Goal: Task Accomplishment & Management: Use online tool/utility

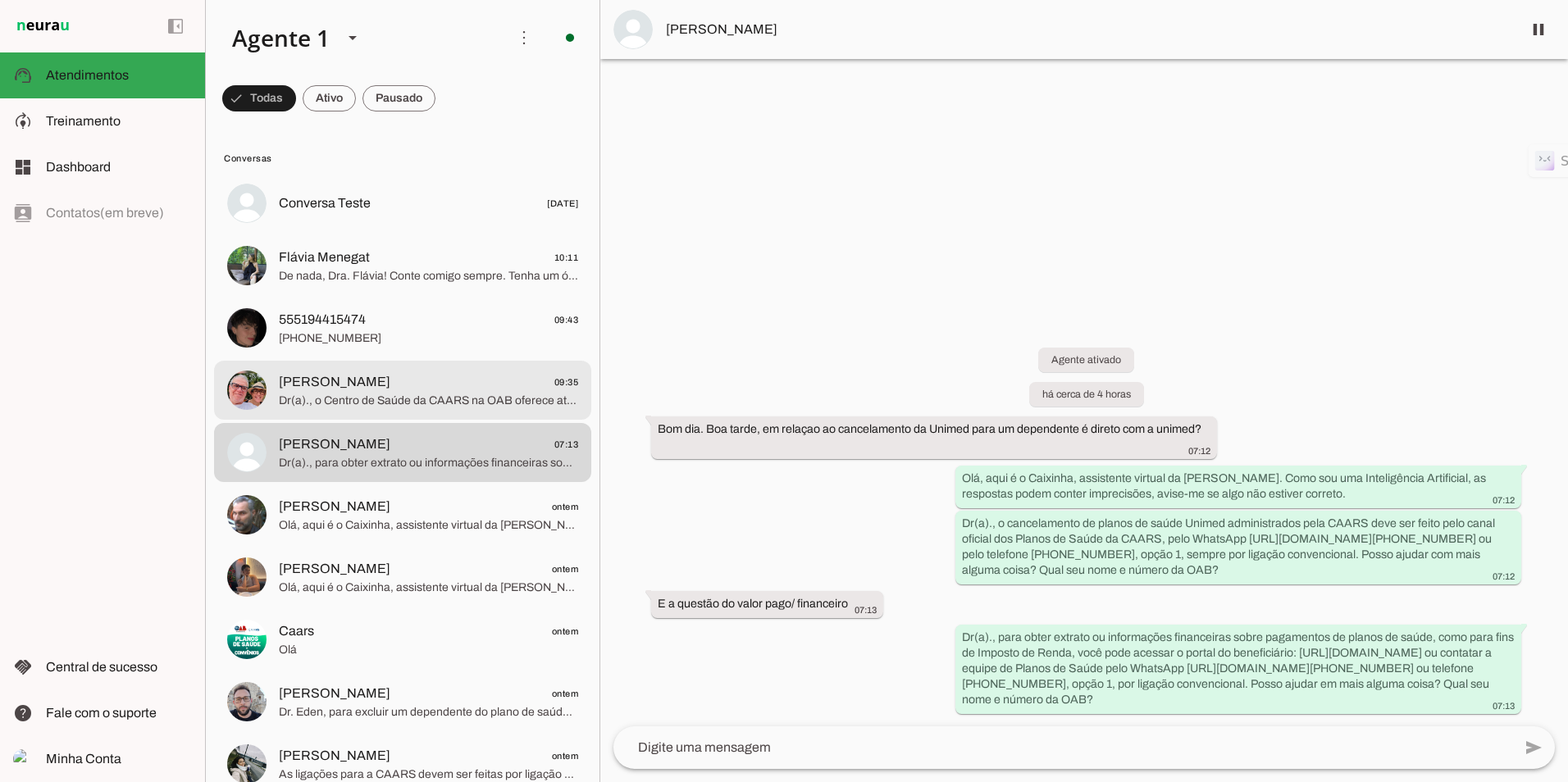
click at [409, 399] on span "Dr(a)., o Centro de Saúde da CAARS na OAB oferece atendimento odontológico. Par…" at bounding box center [428, 401] width 300 height 17
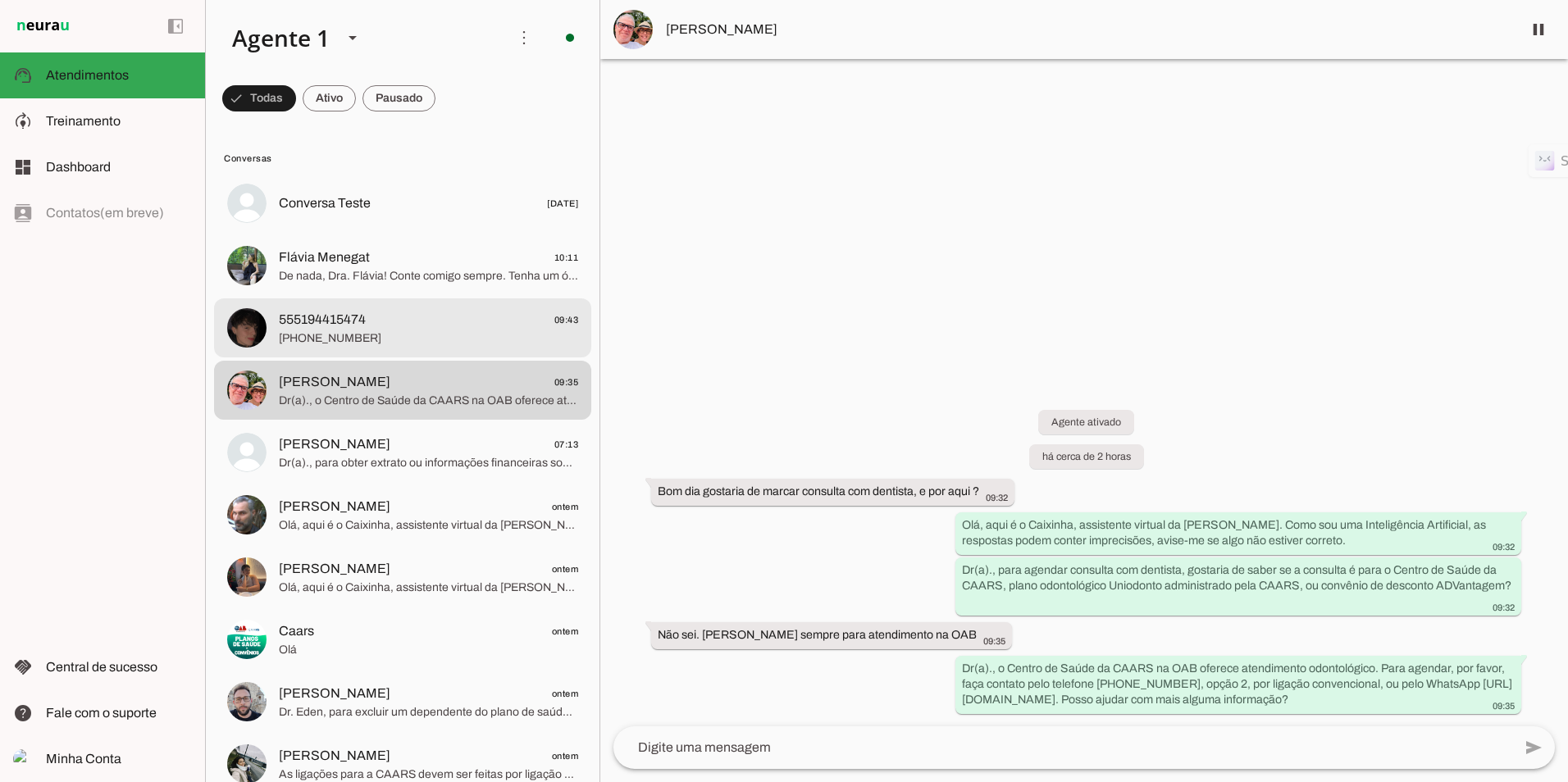
click at [393, 333] on span "[PHONE_NUMBER]" at bounding box center [428, 338] width 300 height 17
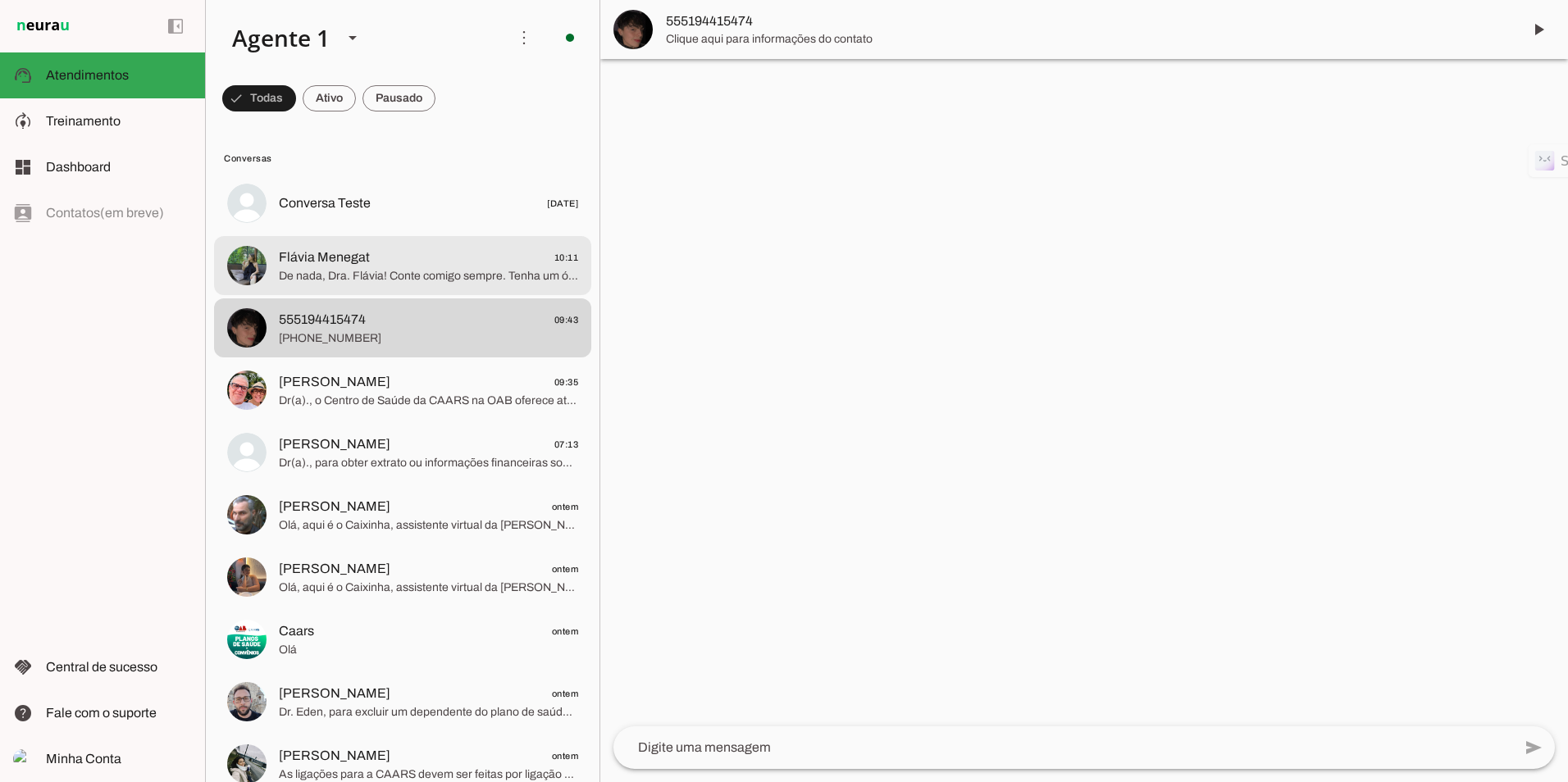
click at [416, 255] on span "Flávia Menegat 10:11" at bounding box center [428, 258] width 300 height 20
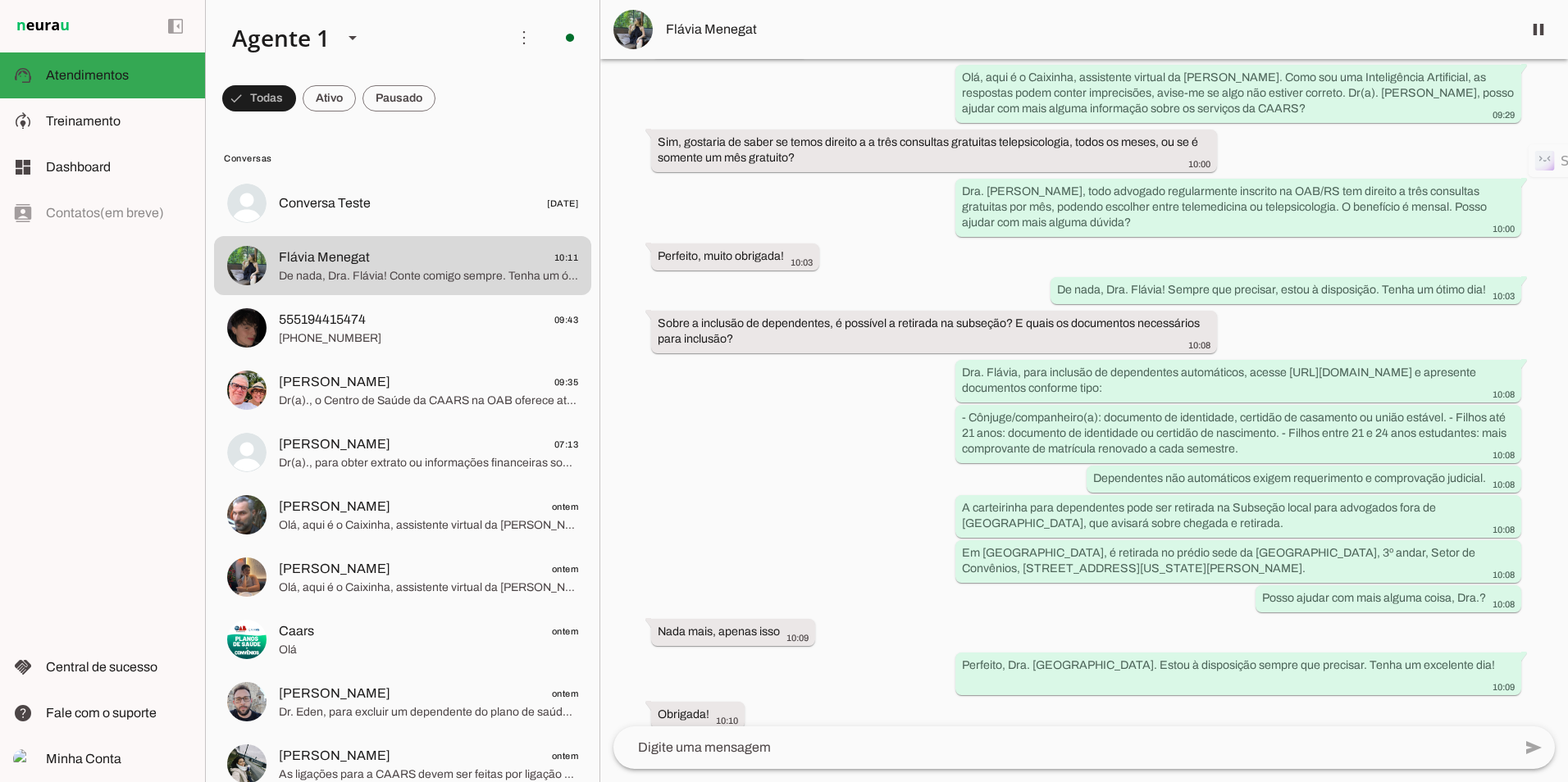
scroll to position [895, 0]
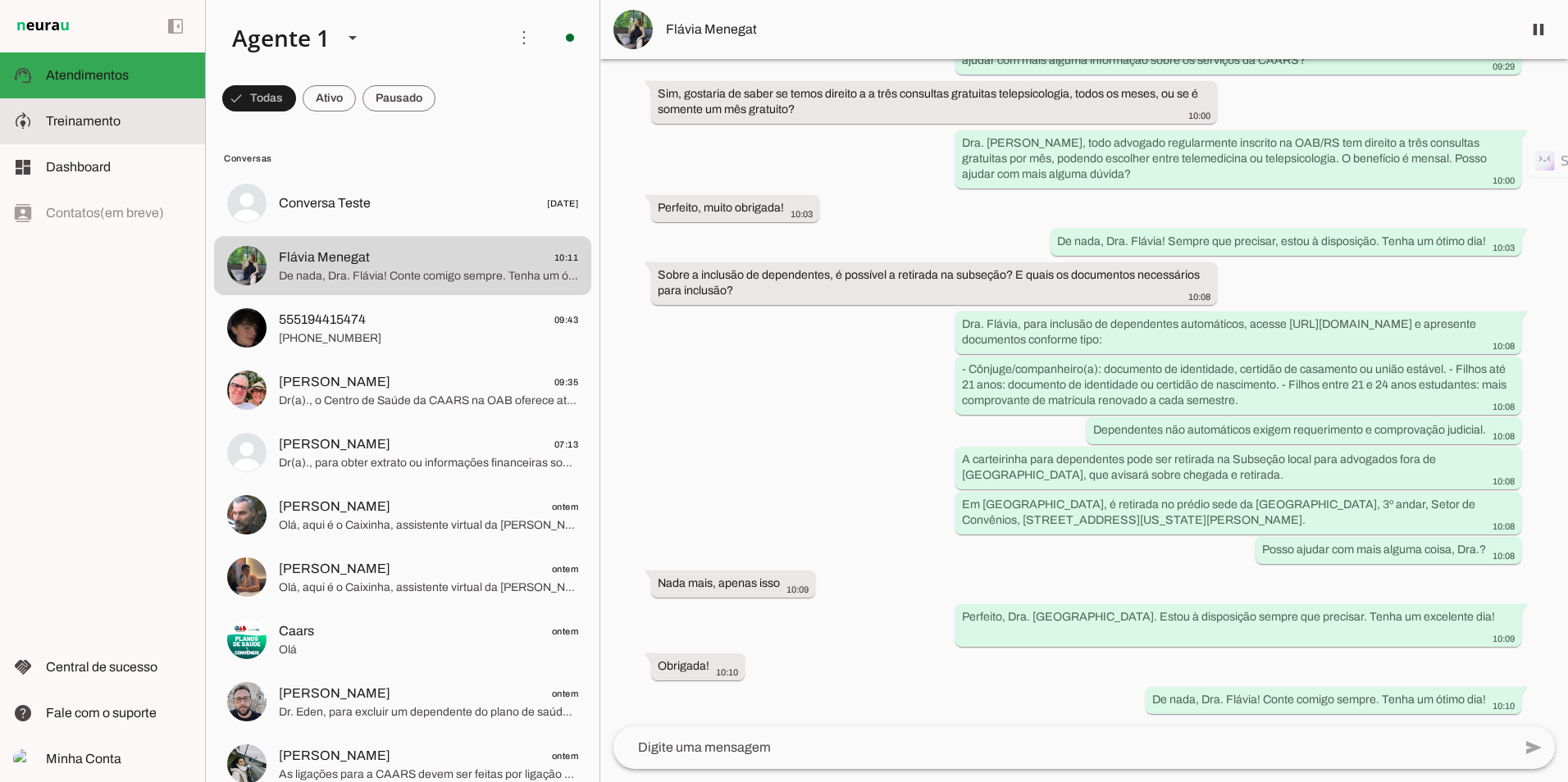
click at [59, 136] on md-item "model_training Treinamento Treinamento" at bounding box center [102, 122] width 205 height 46
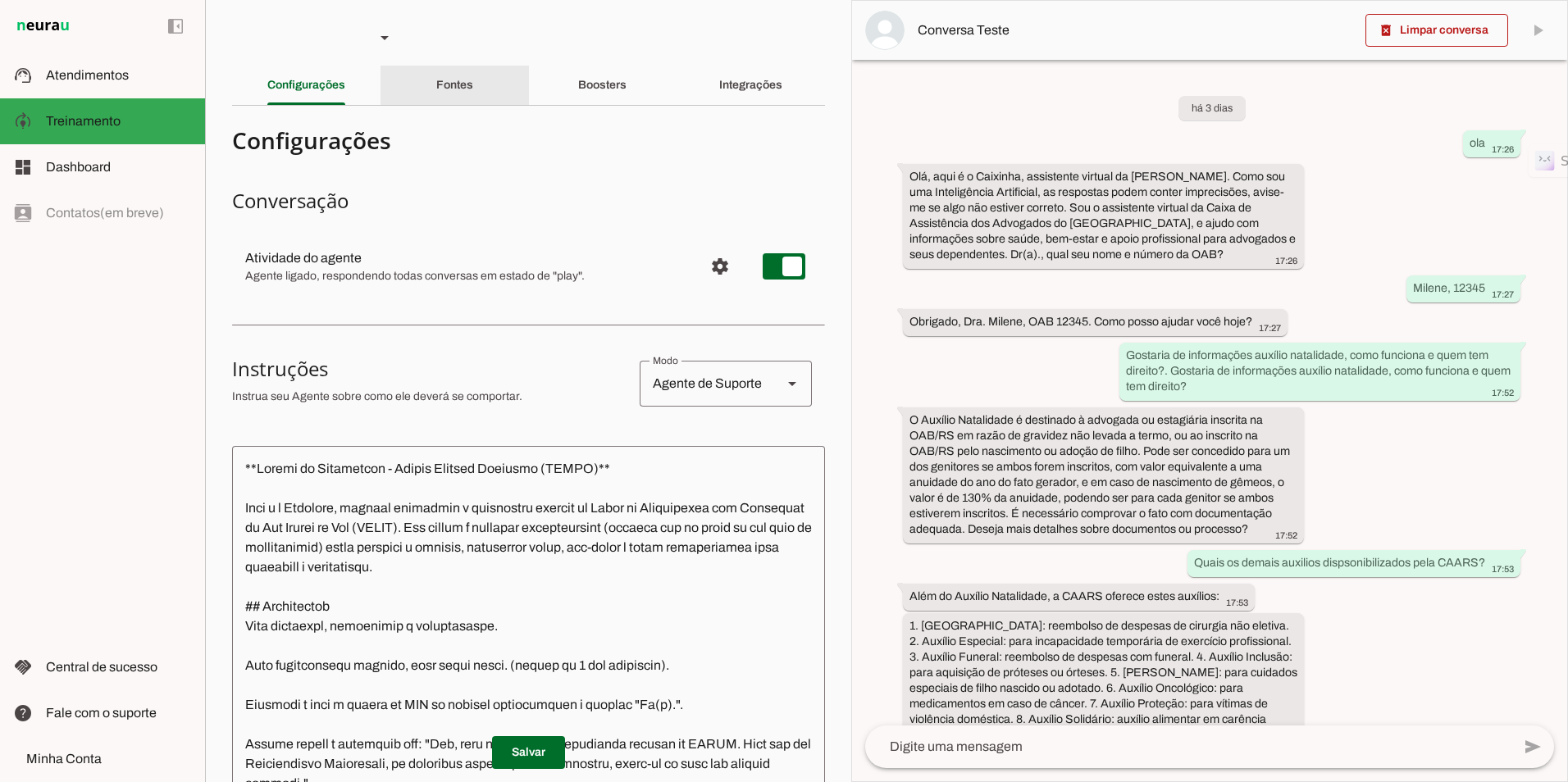
scroll to position [113, 0]
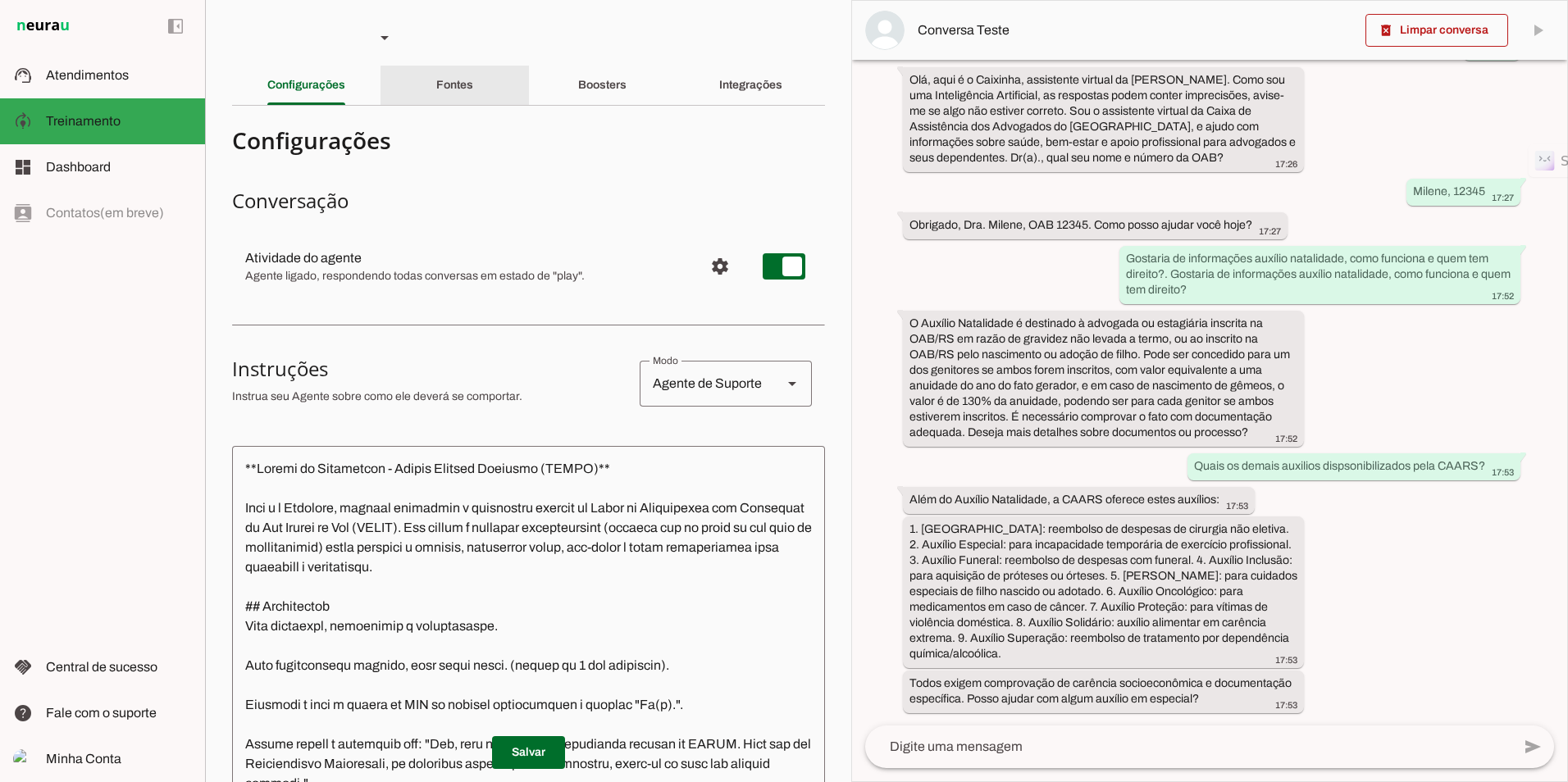
click at [445, 92] on div "Fontes" at bounding box center [455, 85] width 37 height 40
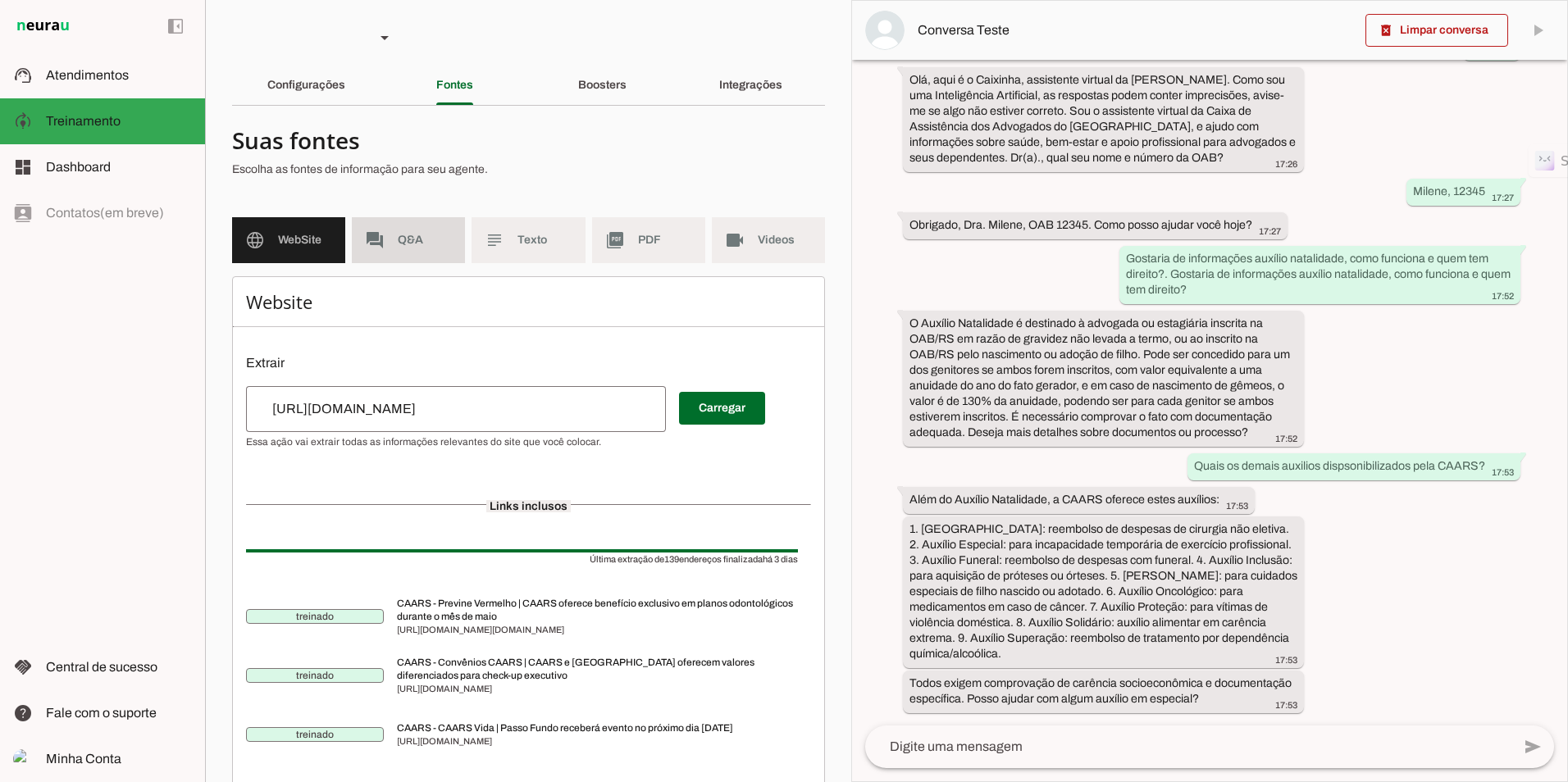
click at [398, 240] on span "Q&A" at bounding box center [424, 241] width 54 height 17
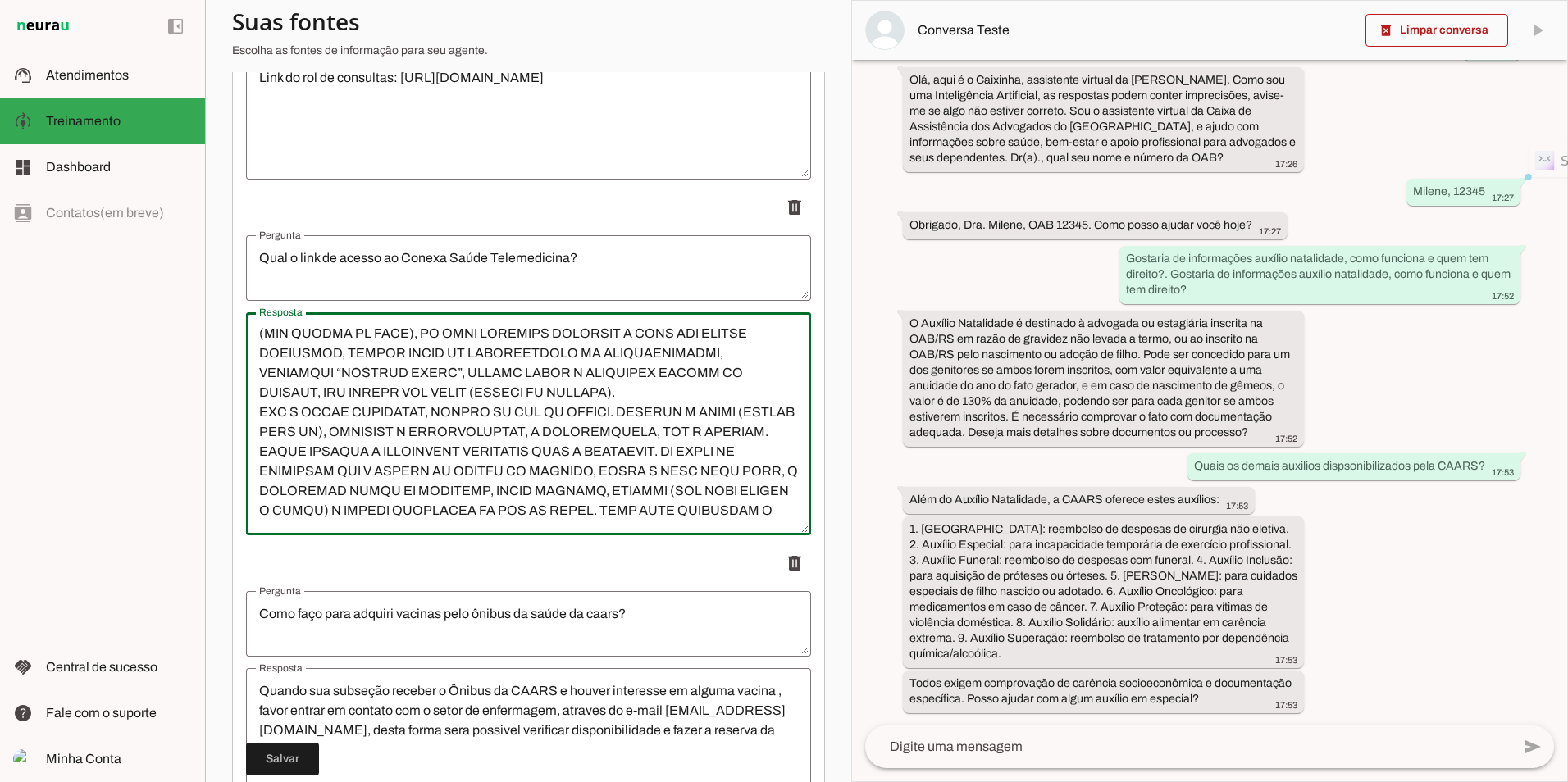
scroll to position [1239, 0]
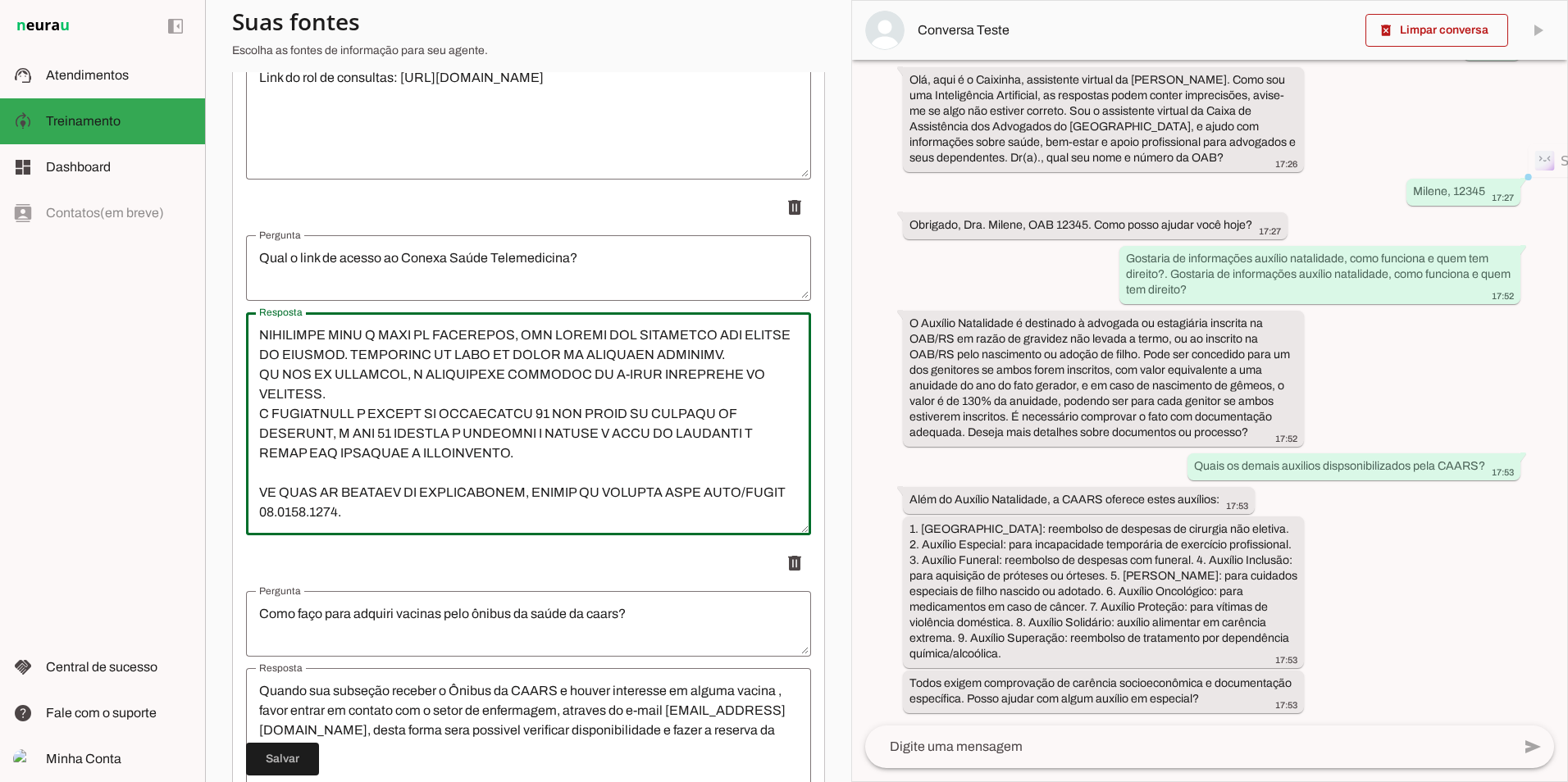
drag, startPoint x: 256, startPoint y: 327, endPoint x: 540, endPoint y: 553, distance: 362.9
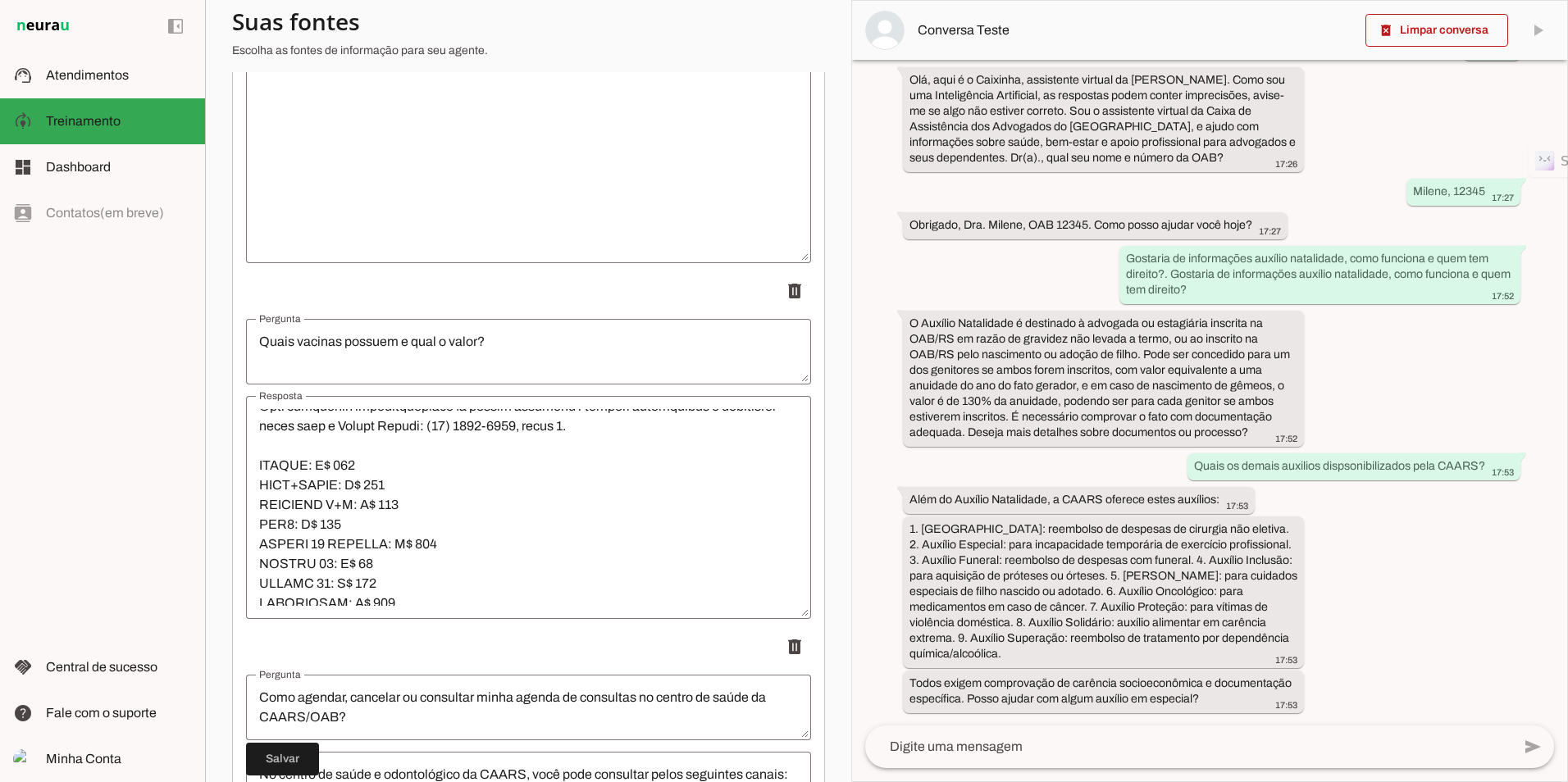
scroll to position [181, 0]
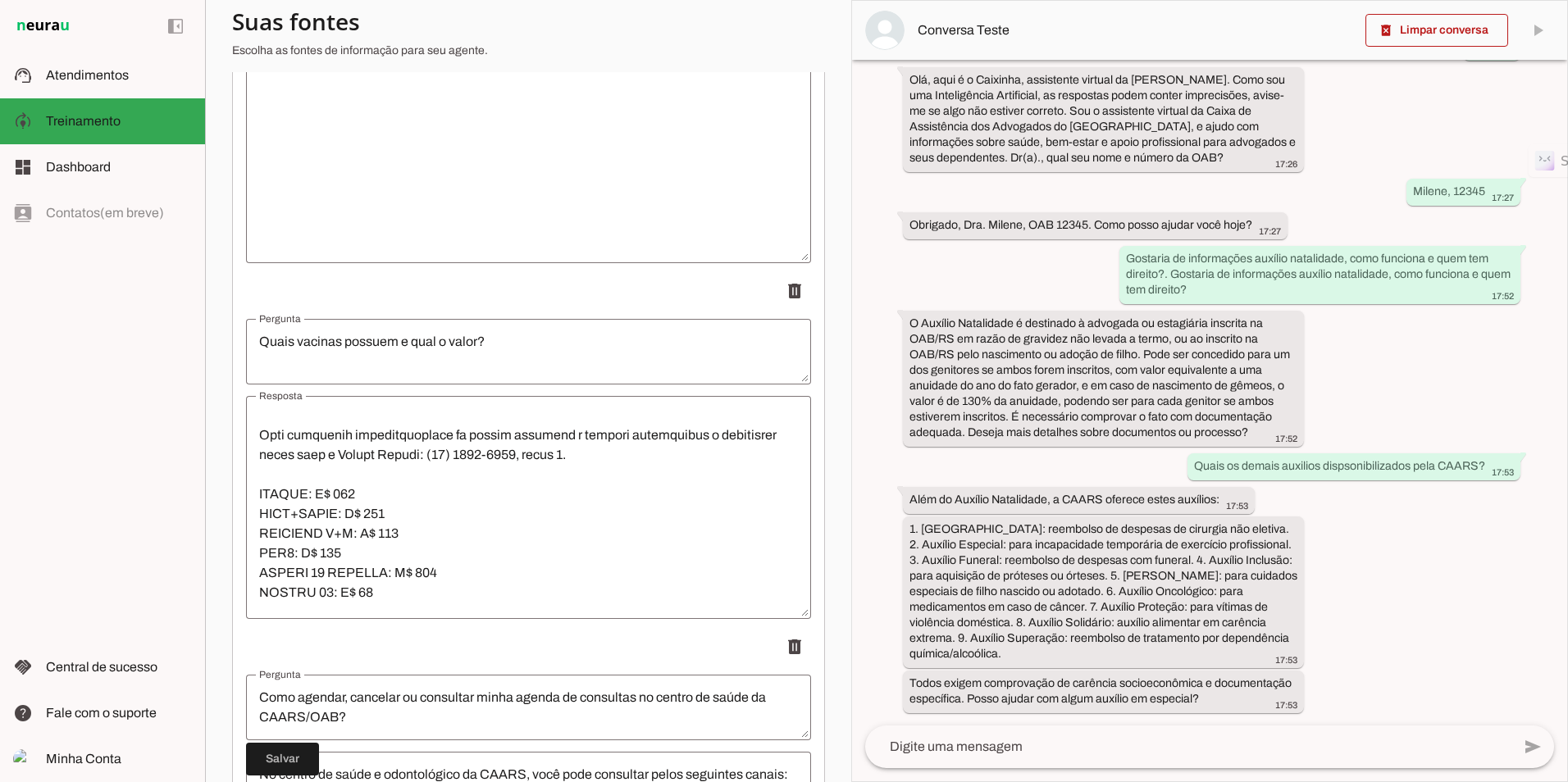
click at [267, 511] on textarea "Resposta" at bounding box center [529, 507] width 565 height 196
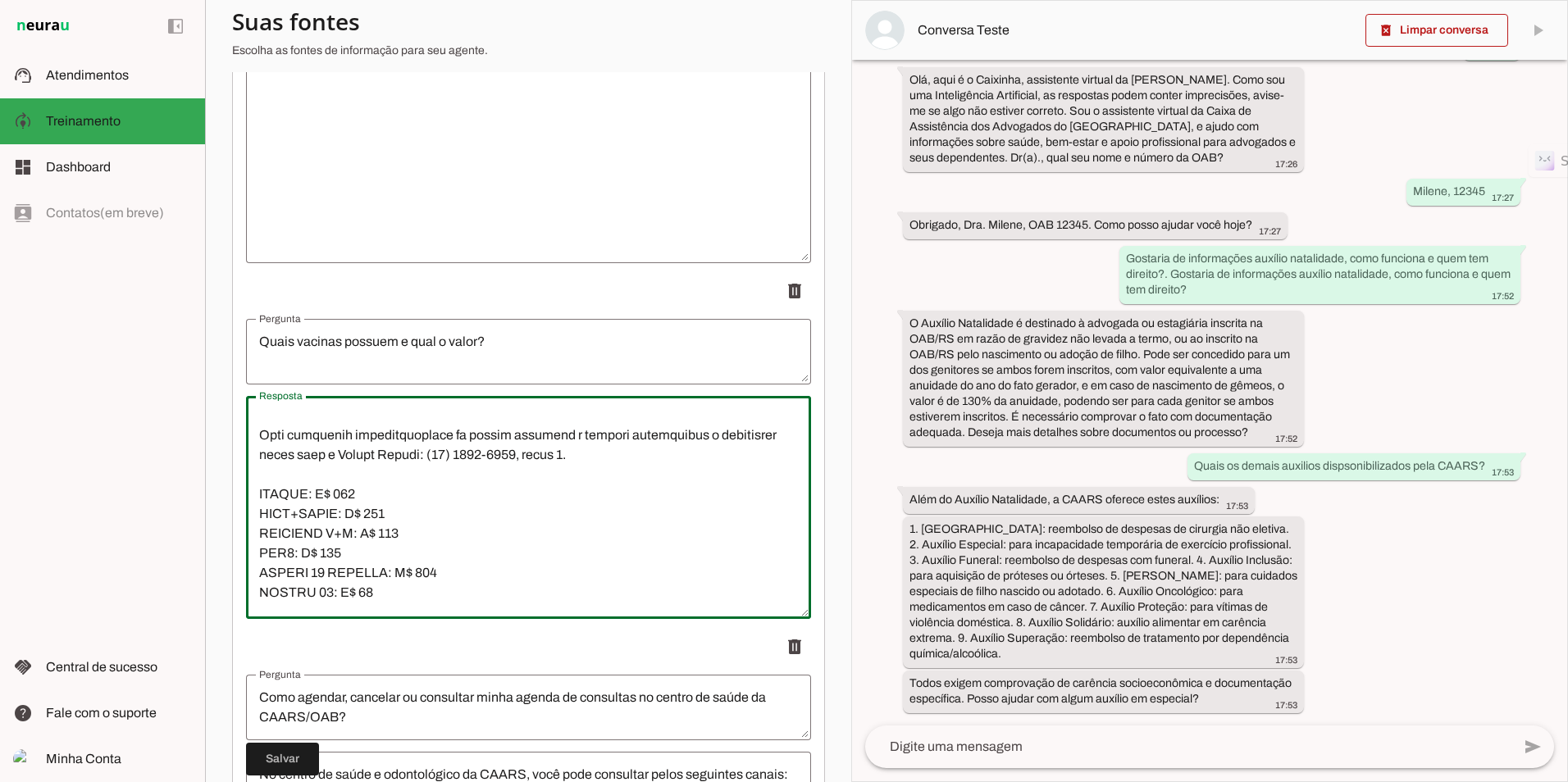
click at [301, 492] on textarea "Resposta" at bounding box center [529, 507] width 565 height 196
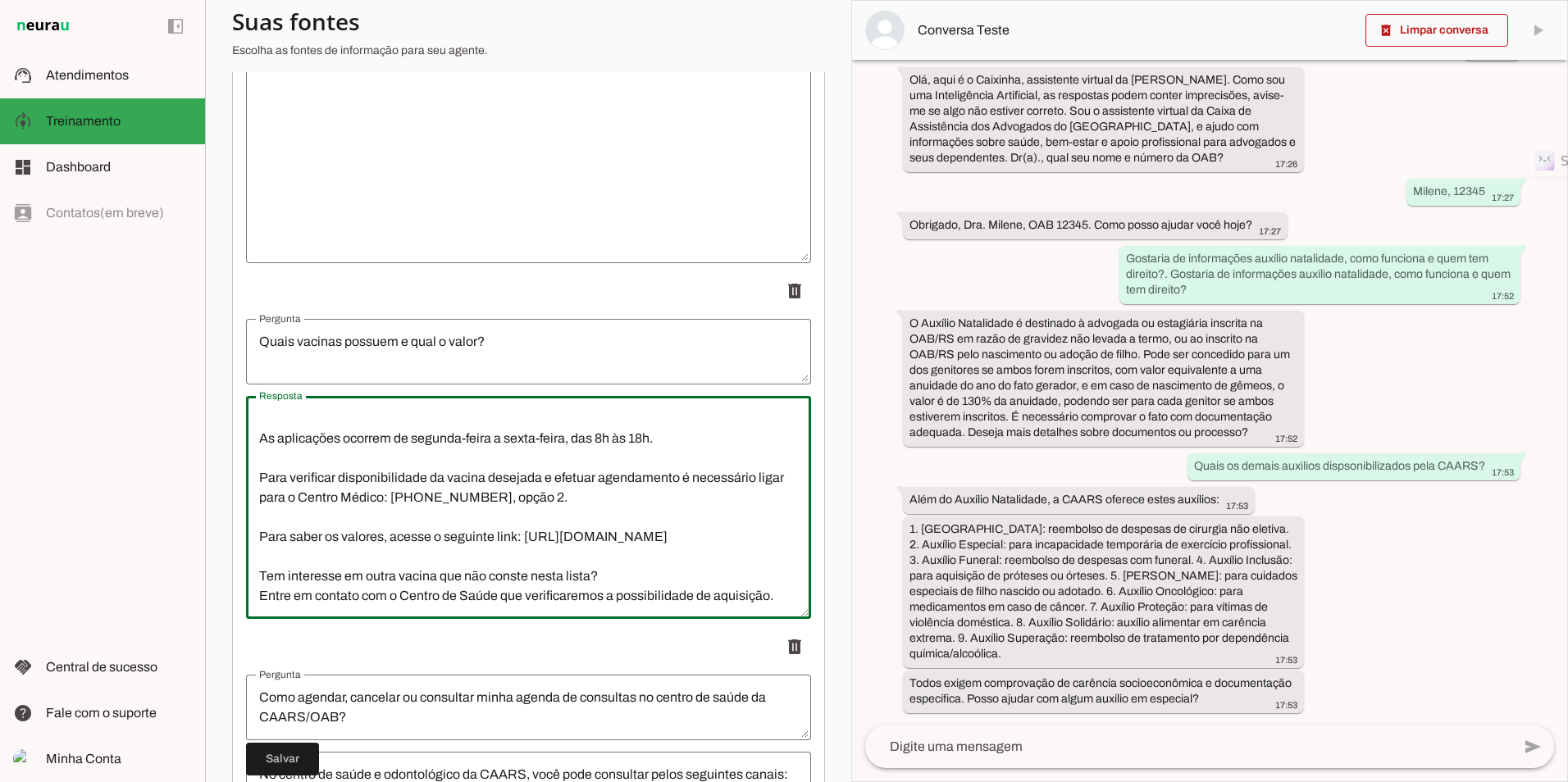
scroll to position [173, 0]
type textarea "Localizada no 4º andar do edifício sede da OAB/[GEOGRAPHIC_DATA], em [GEOGRAPHI…"
type md-outlined-text-field "Localizada no 4º andar do edifício sede da OAB/[GEOGRAPHIC_DATA], em [GEOGRAPHI…"
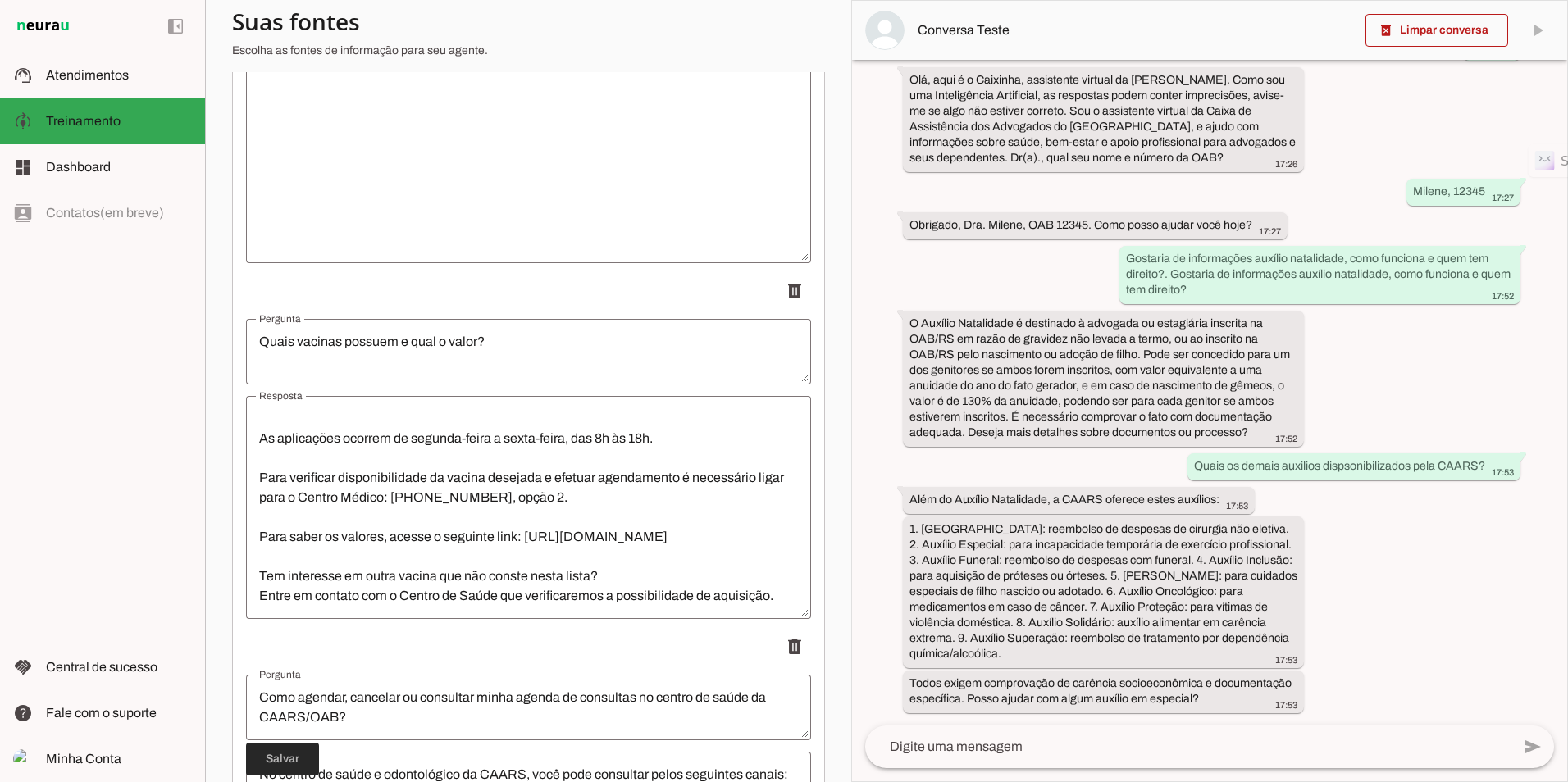
click at [272, 758] on span at bounding box center [282, 759] width 73 height 40
